Goal: Obtain resource: Download file/media

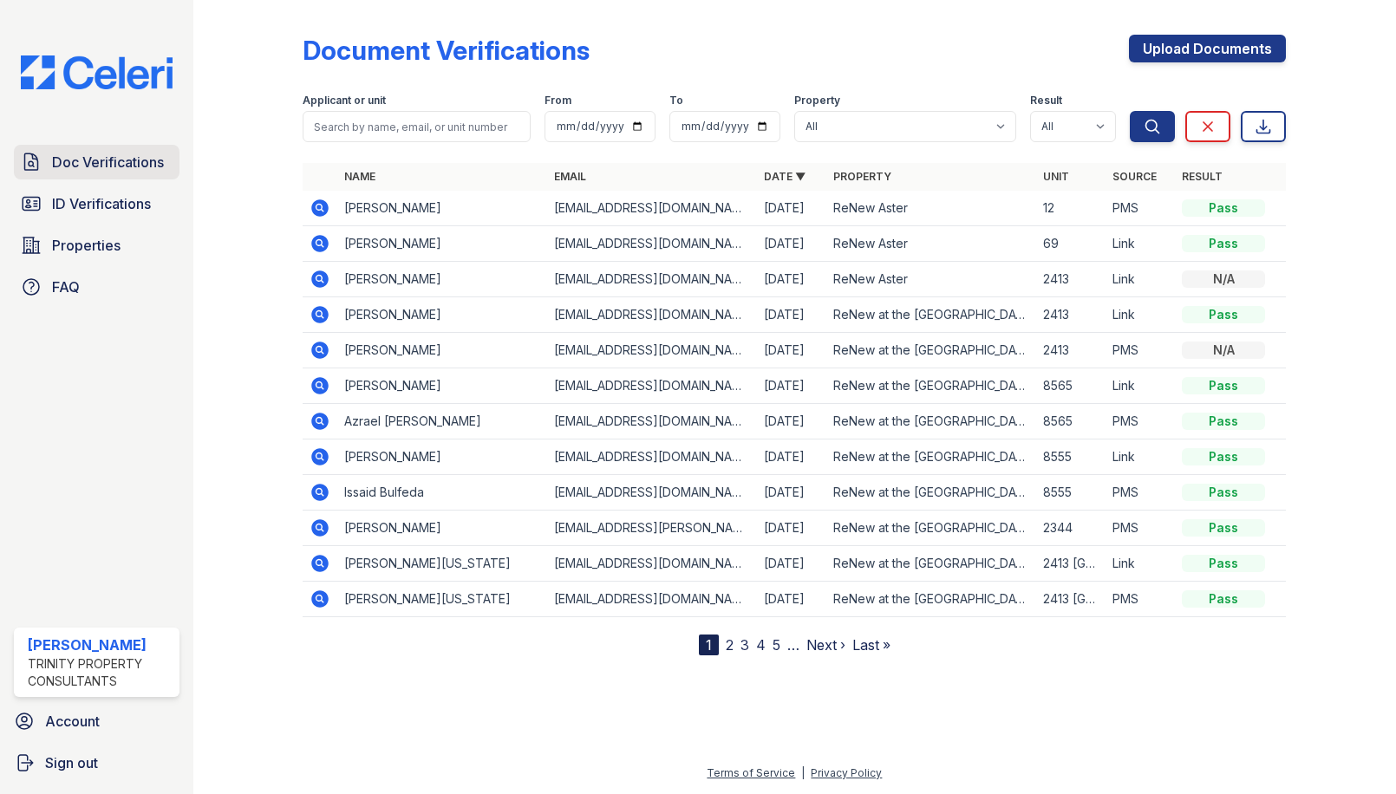
click at [107, 166] on span "Doc Verifications" at bounding box center [108, 162] width 112 height 21
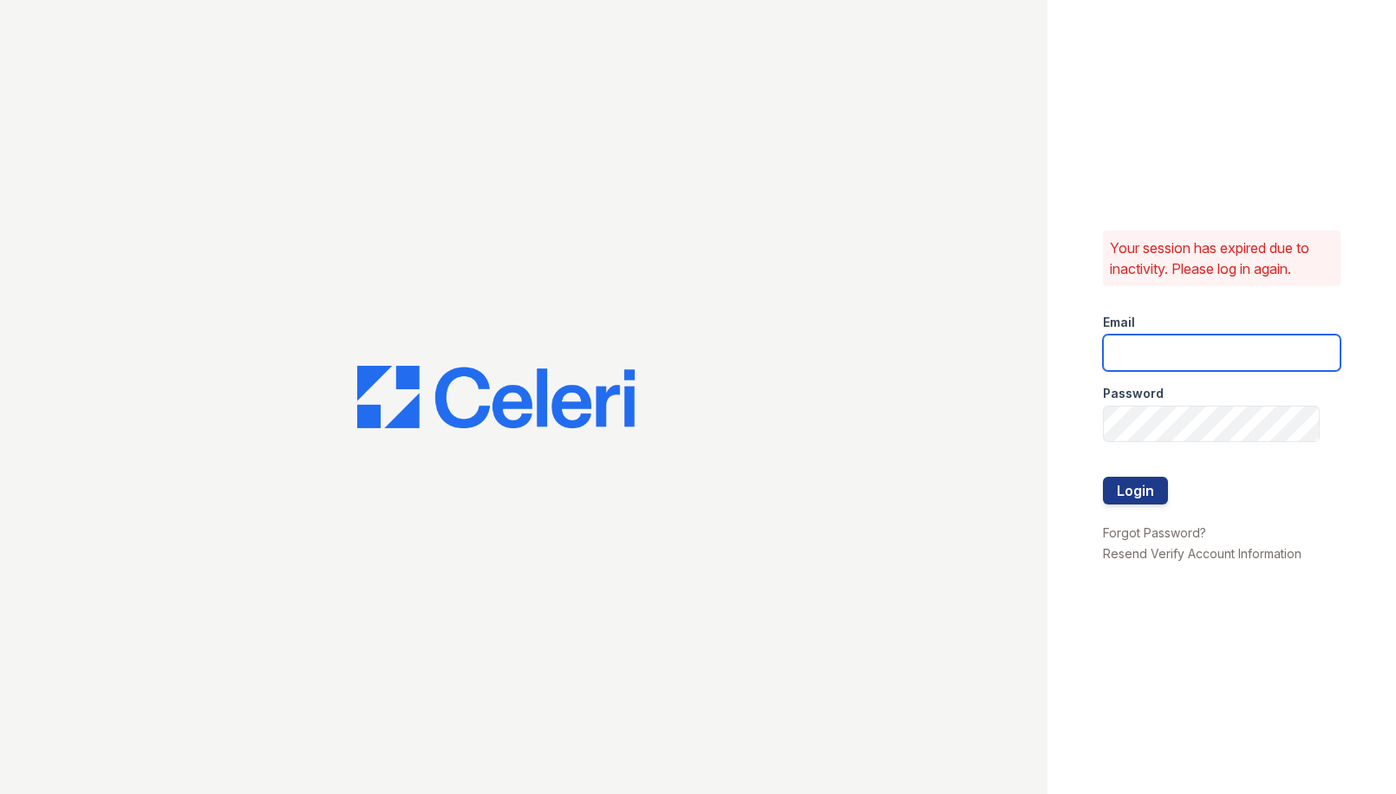
type input "sgasanov@trinity-pm.com"
click at [1161, 491] on button "Login" at bounding box center [1135, 491] width 65 height 28
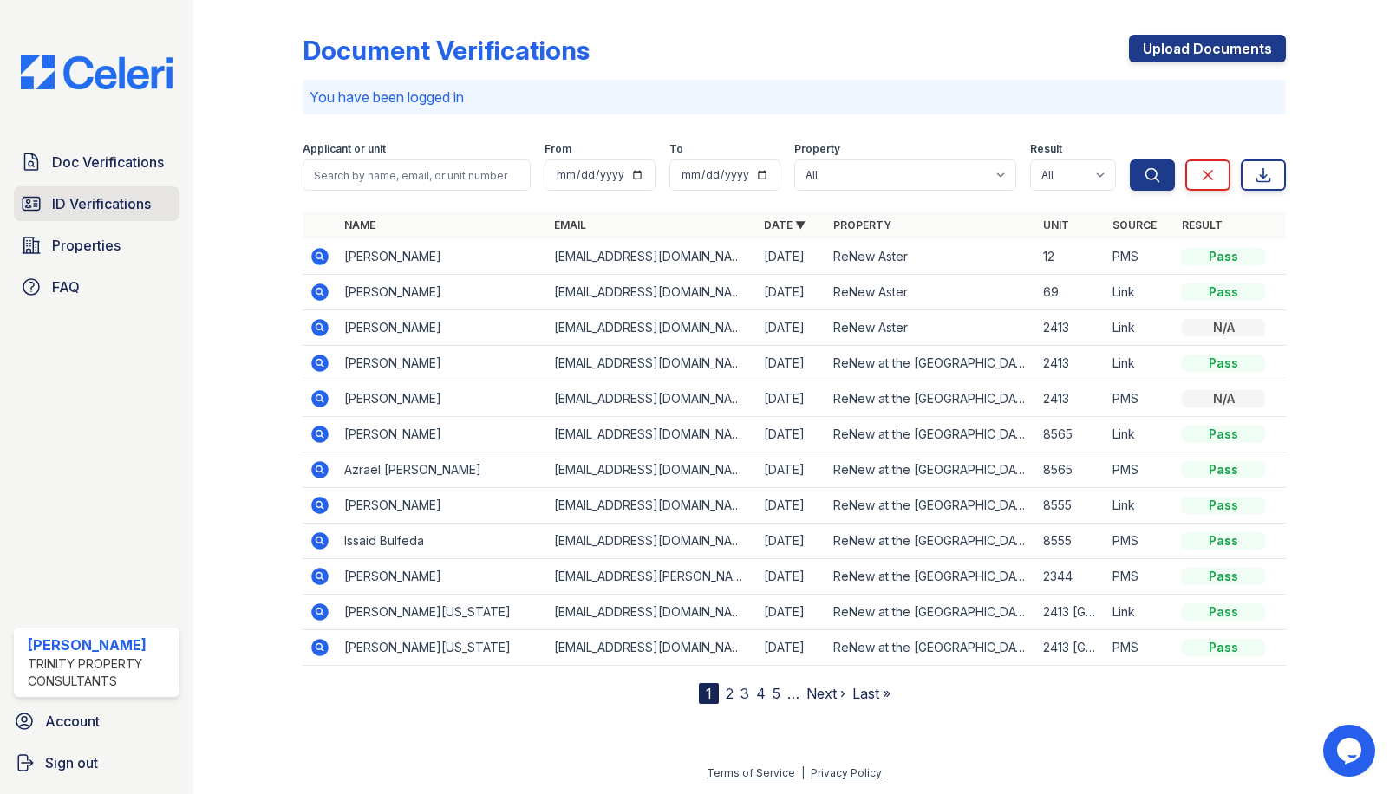
click at [127, 207] on span "ID Verifications" at bounding box center [101, 203] width 99 height 21
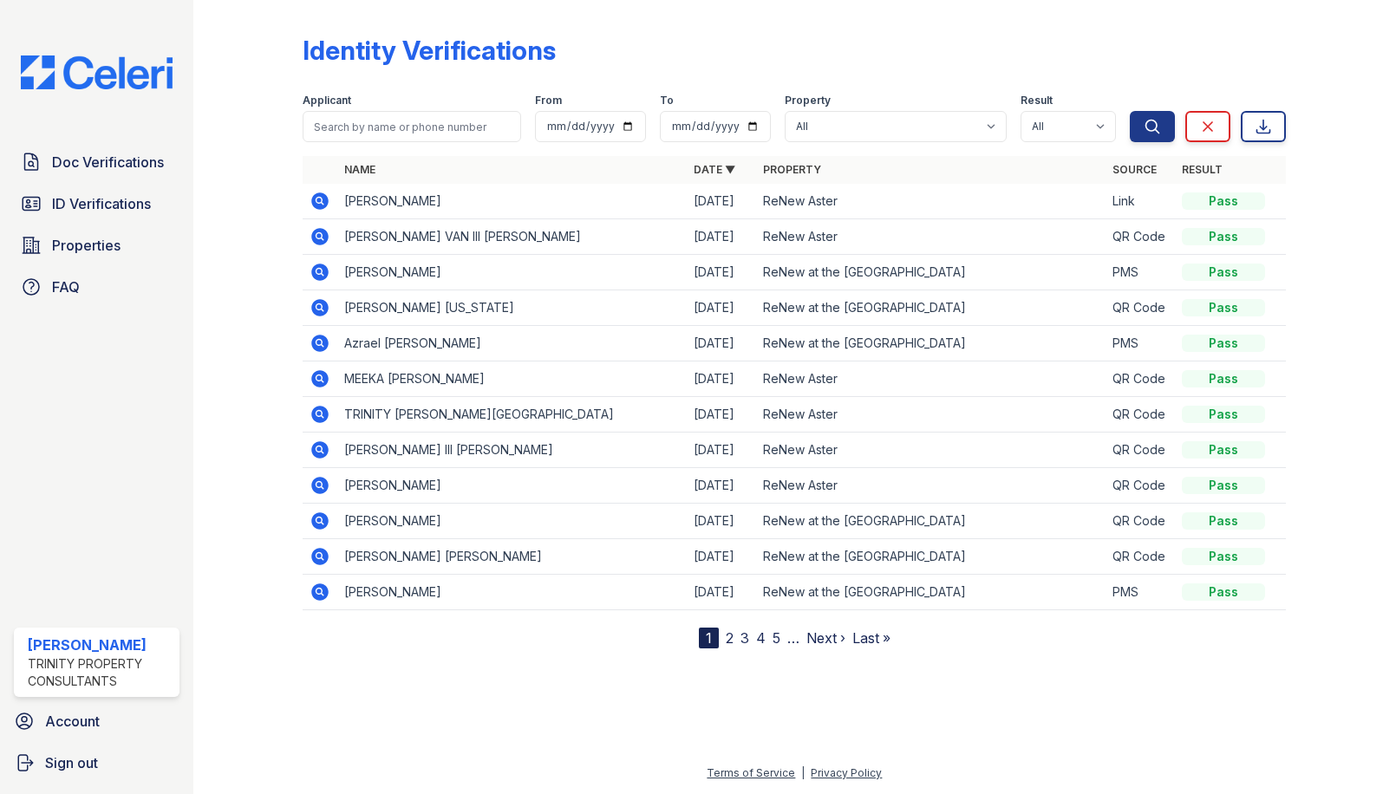
click at [319, 242] on icon at bounding box center [320, 236] width 17 height 17
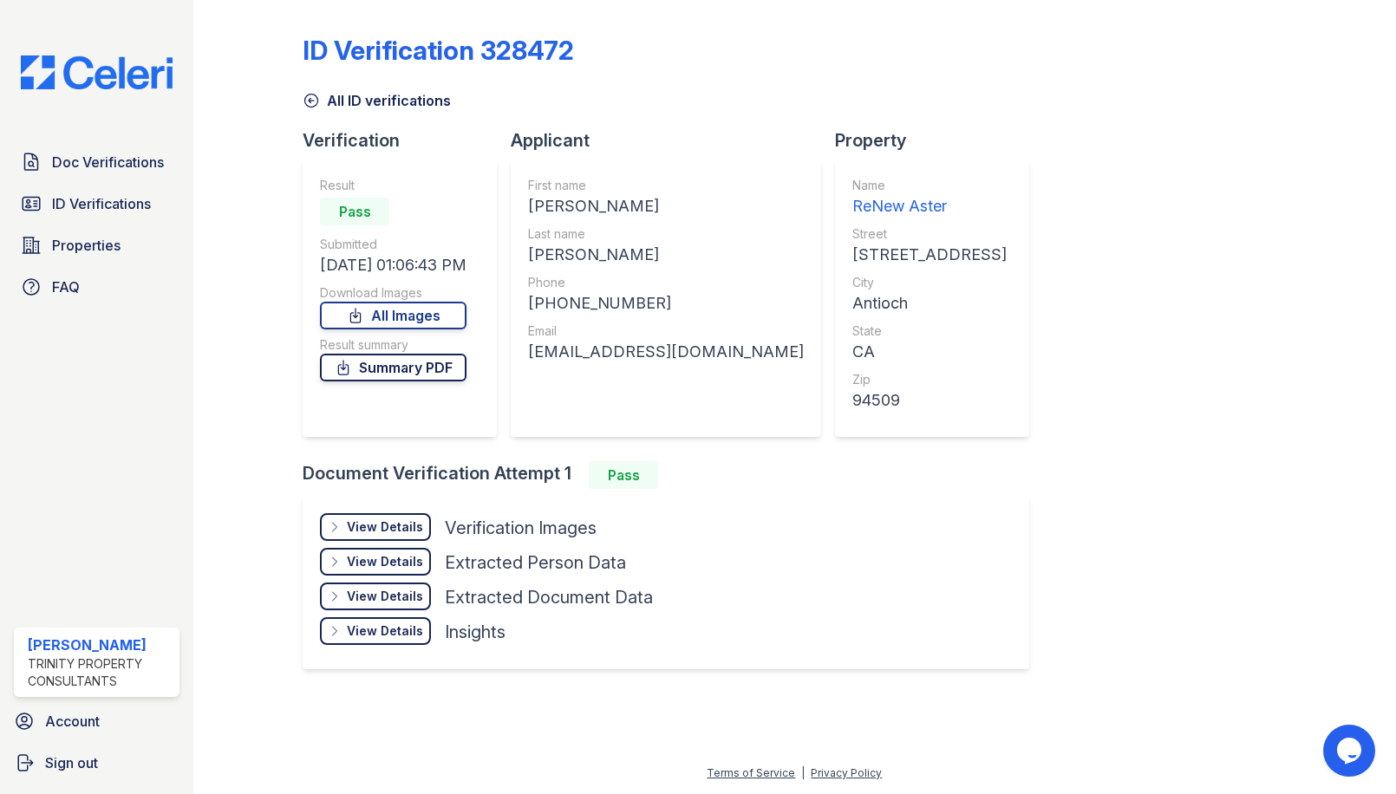
click at [388, 362] on link "Summary PDF" at bounding box center [393, 368] width 147 height 28
